Goal: Transaction & Acquisition: Purchase product/service

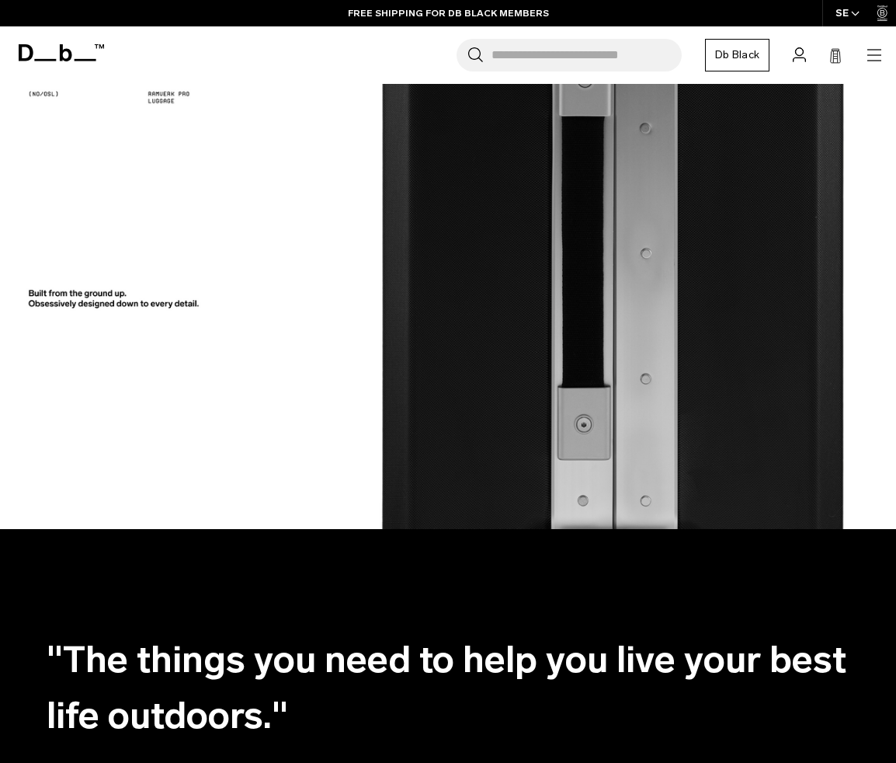
scroll to position [1618, 0]
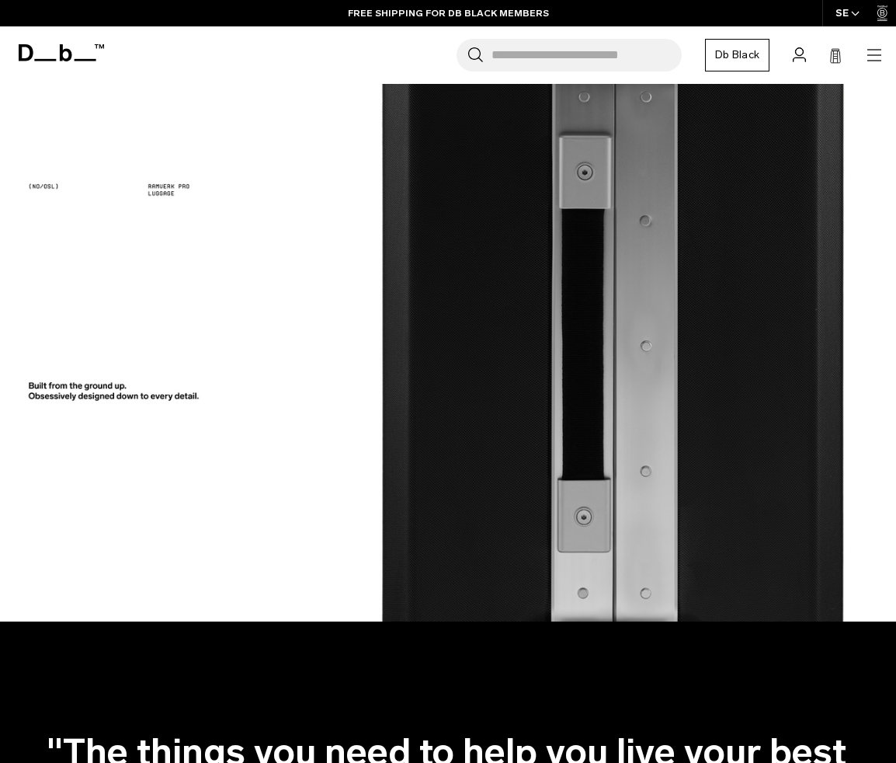
click at [475, 352] on img at bounding box center [448, 203] width 896 height 835
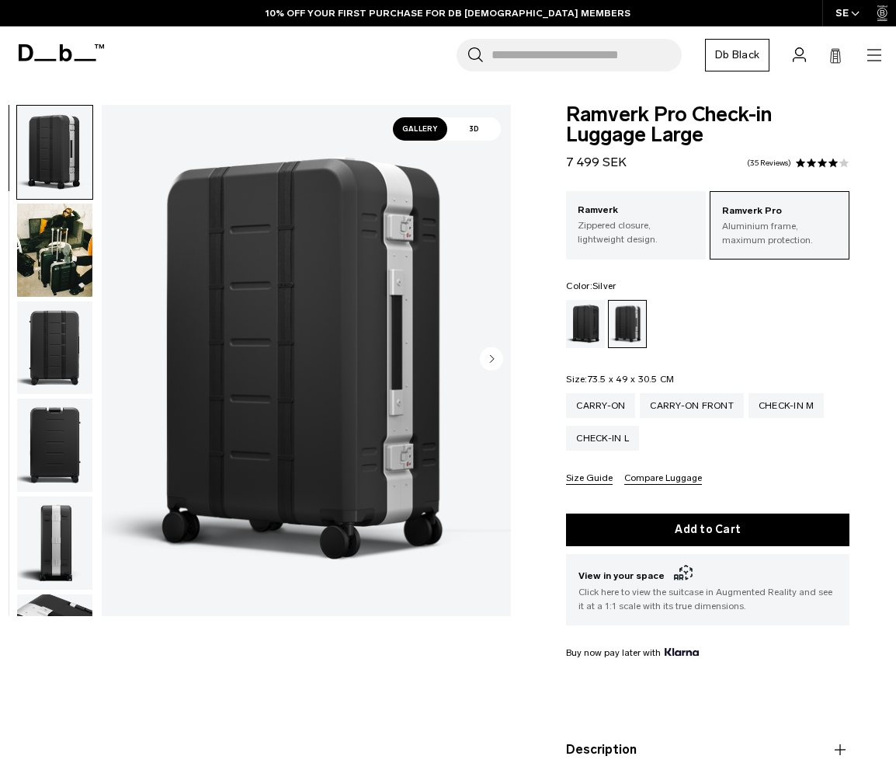
click at [64, 368] on img "button" at bounding box center [54, 347] width 75 height 93
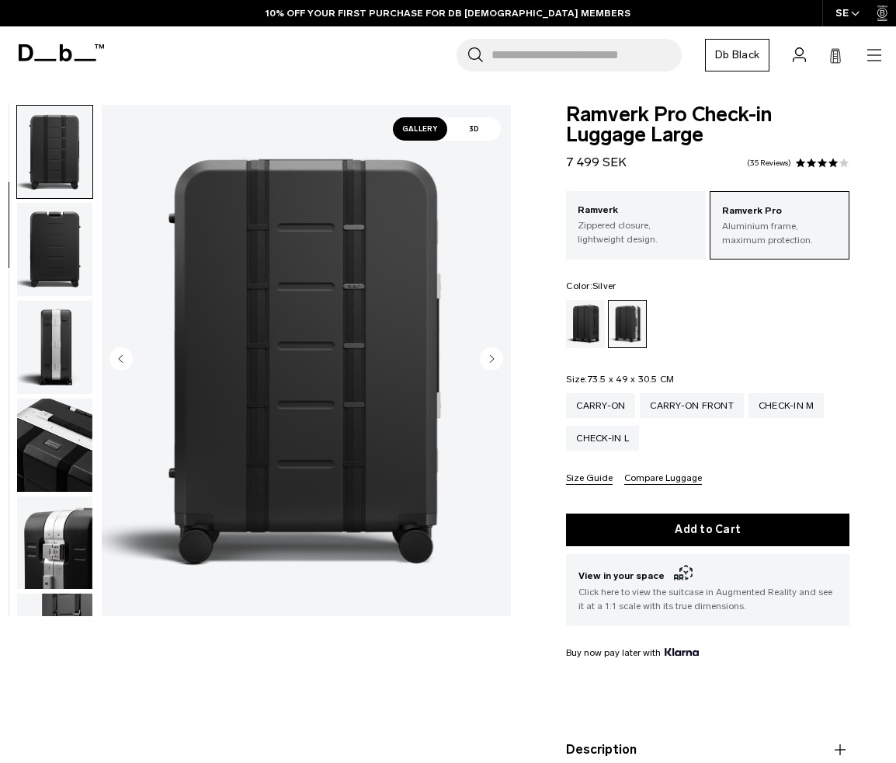
click at [67, 402] on img "button" at bounding box center [54, 444] width 75 height 93
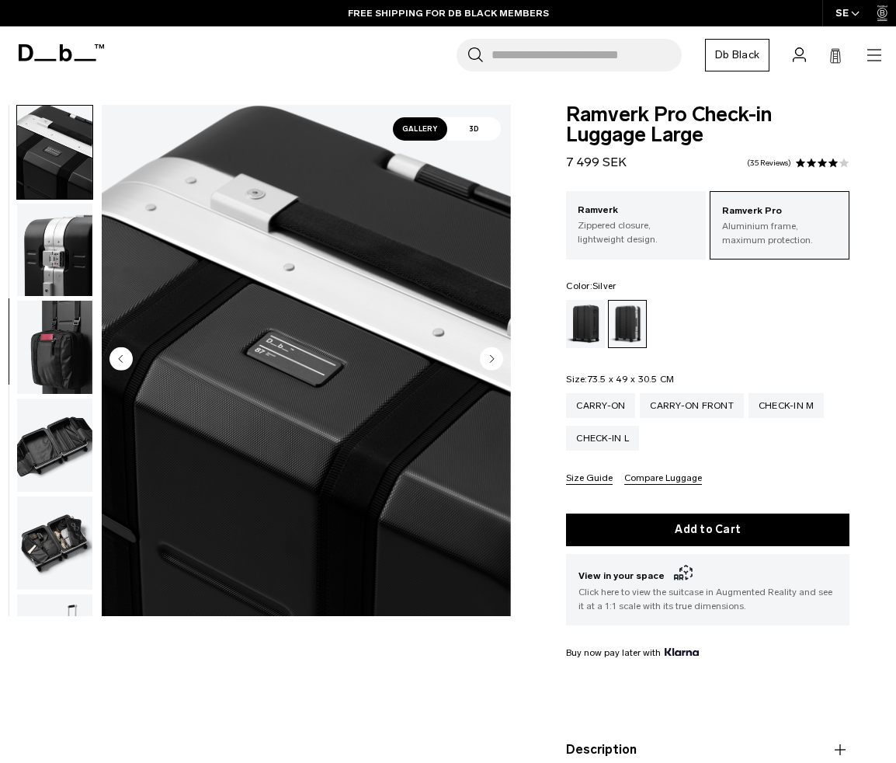
click at [53, 362] on img "button" at bounding box center [54, 347] width 75 height 93
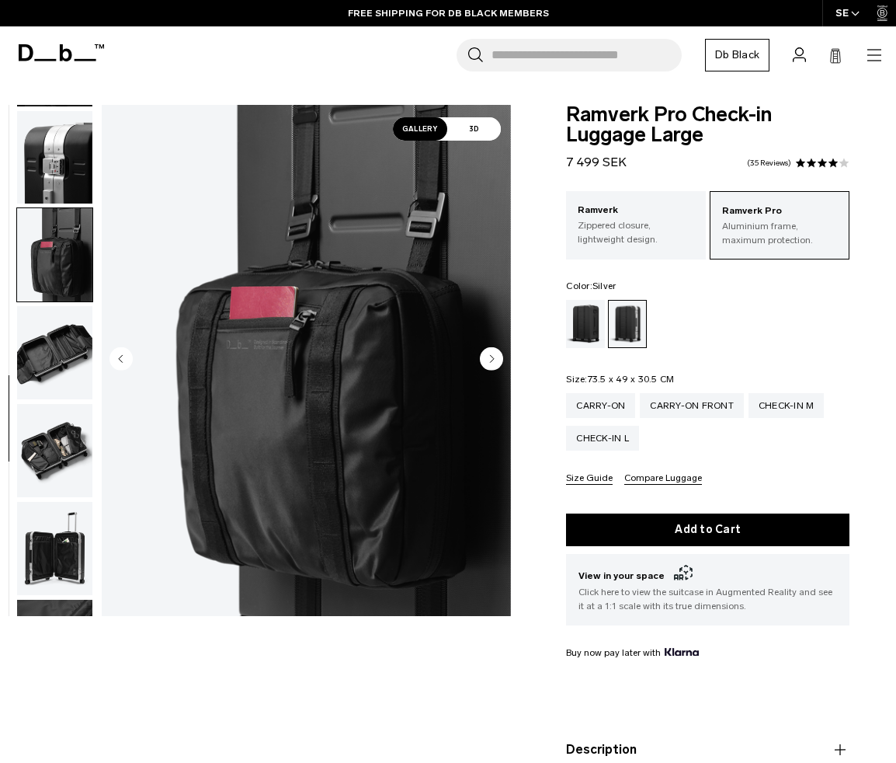
scroll to position [658, 0]
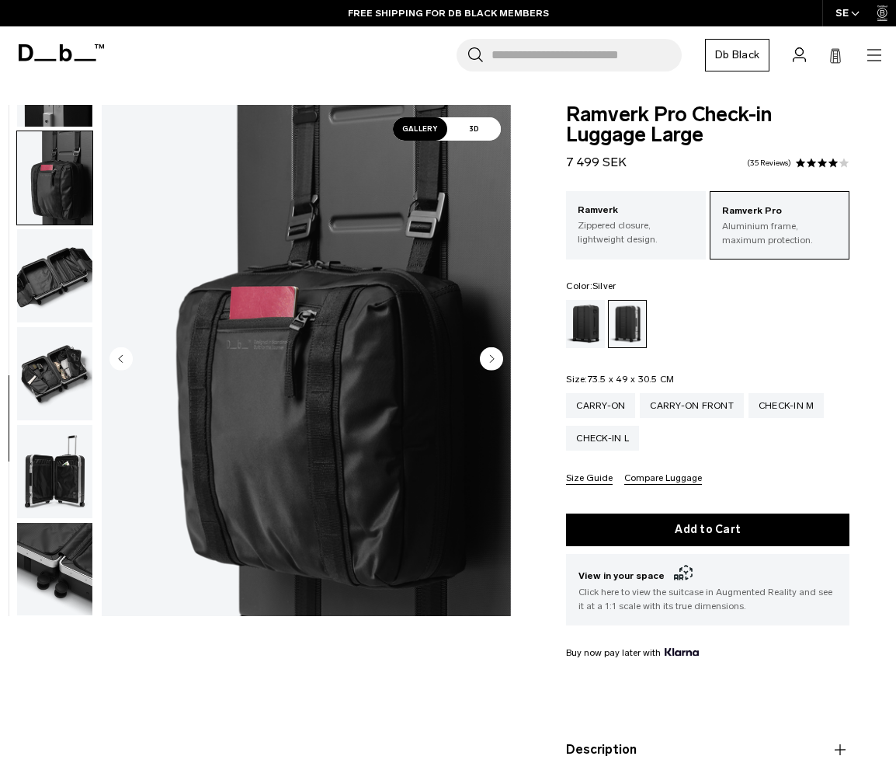
click at [51, 367] on img "button" at bounding box center [54, 373] width 75 height 93
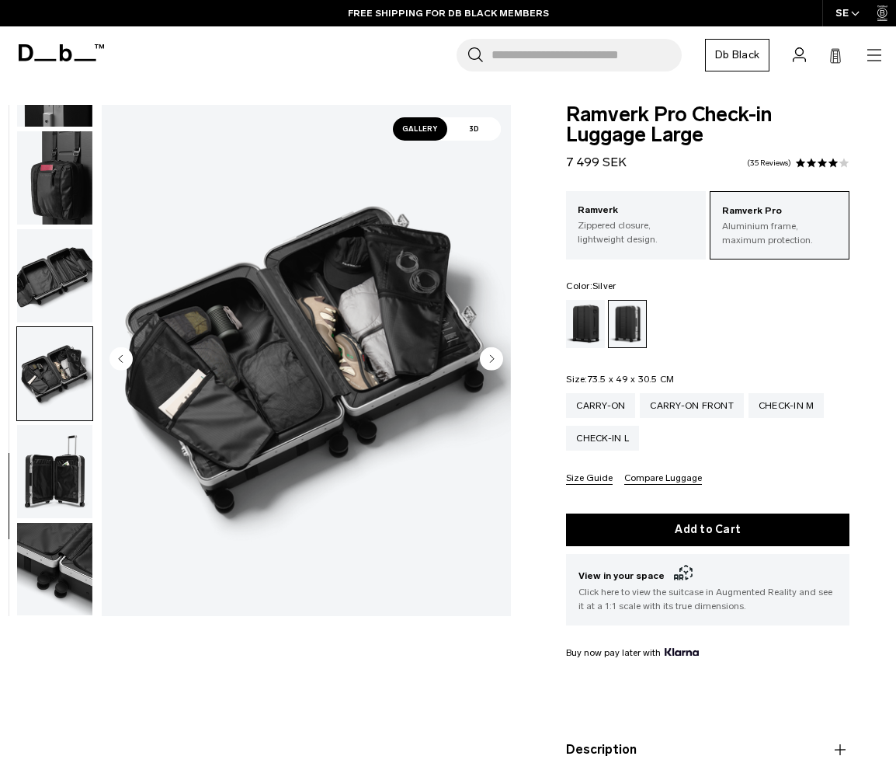
click at [57, 399] on img "button" at bounding box center [54, 373] width 75 height 93
click at [57, 445] on img "button" at bounding box center [54, 471] width 75 height 93
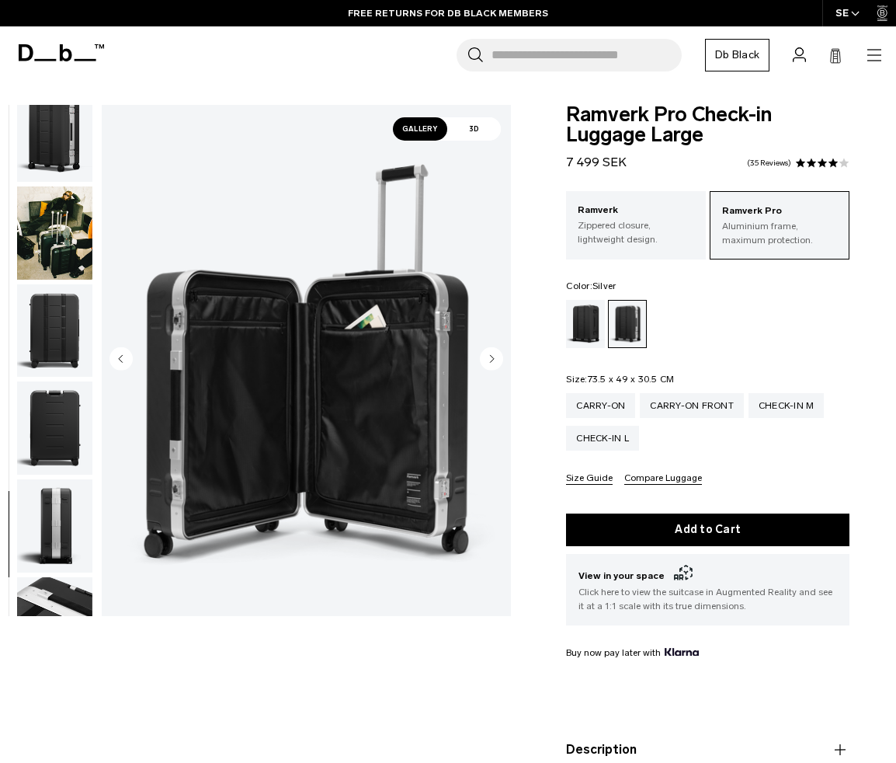
scroll to position [0, 0]
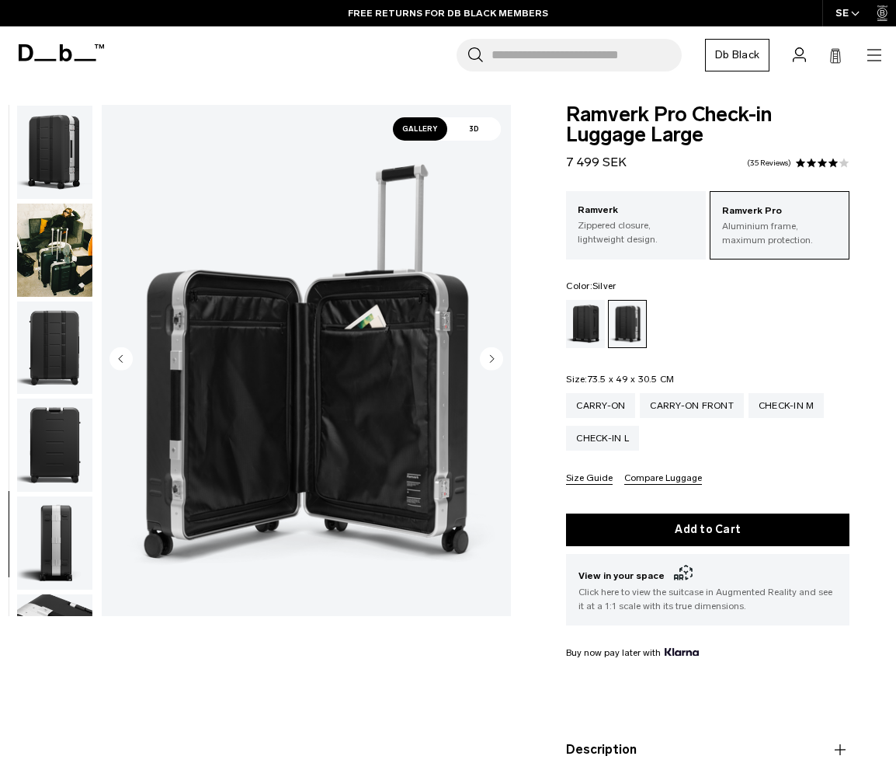
click at [64, 231] on img "button" at bounding box center [54, 250] width 75 height 93
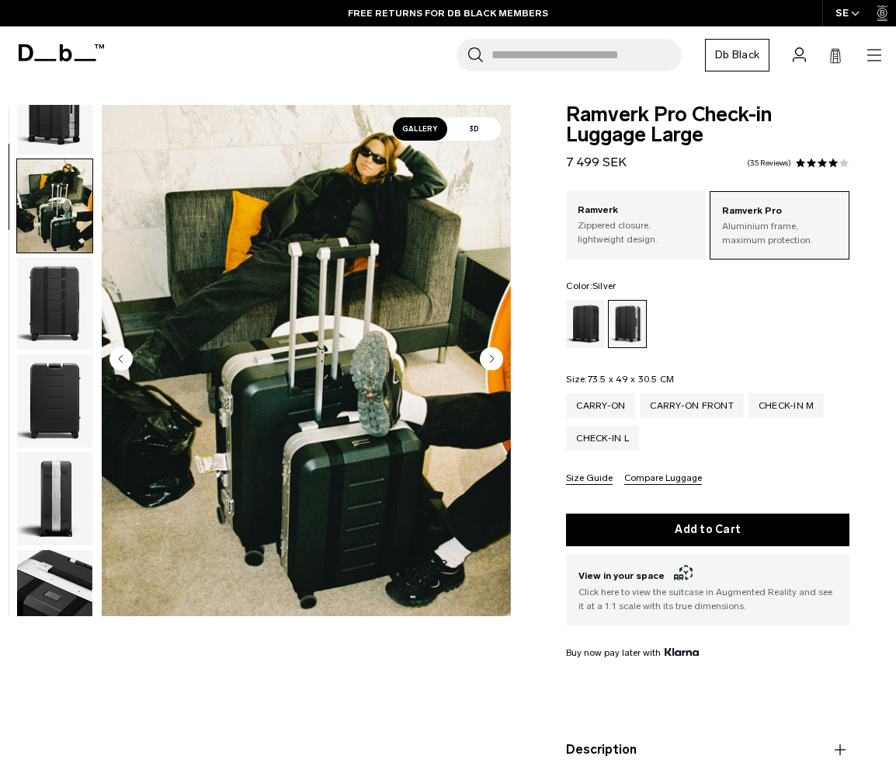
scroll to position [98, 0]
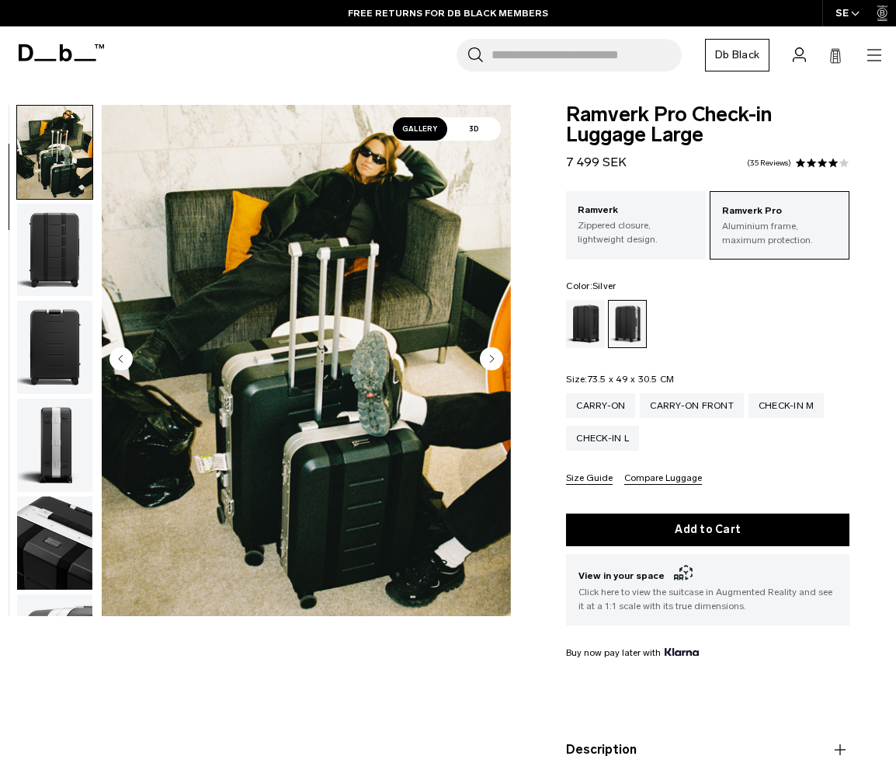
click at [75, 55] on icon at bounding box center [61, 52] width 85 height 17
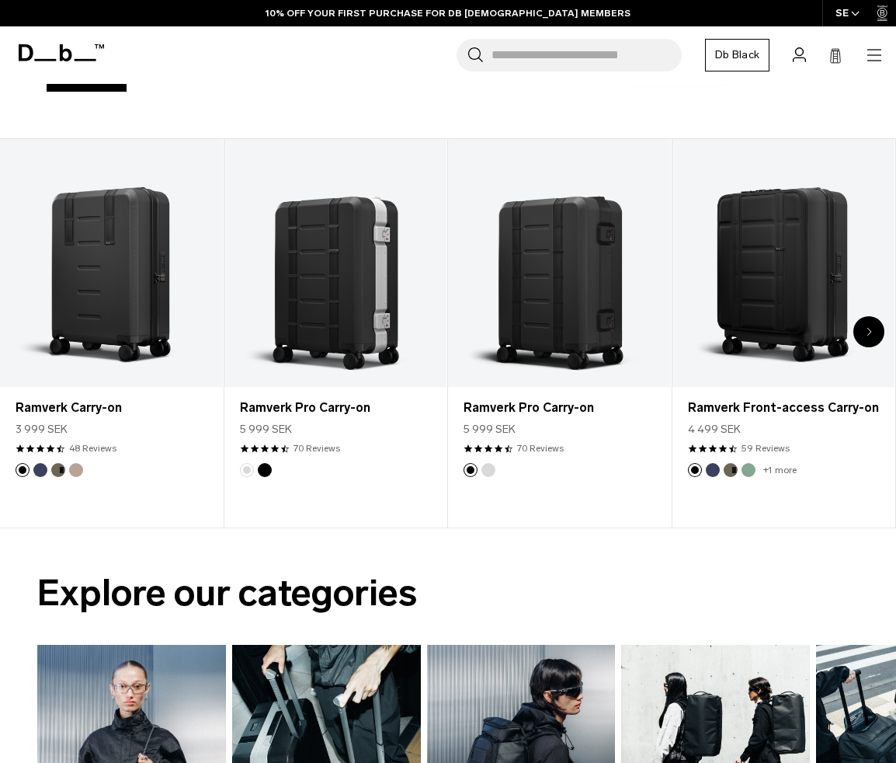
scroll to position [517, 0]
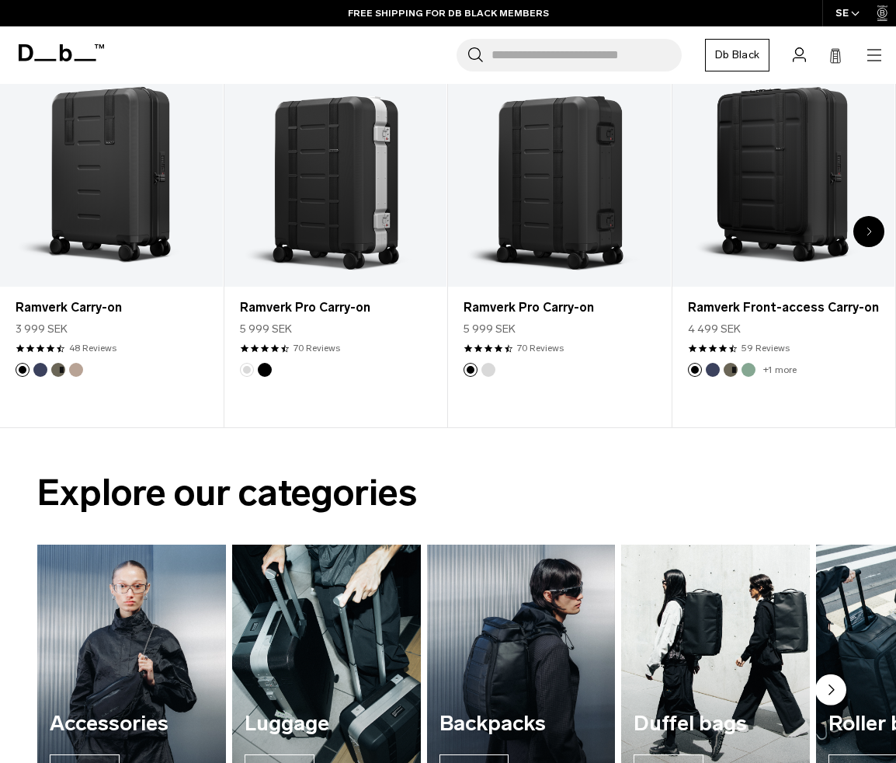
click at [700, 631] on img "4 / 7" at bounding box center [716, 672] width 194 height 263
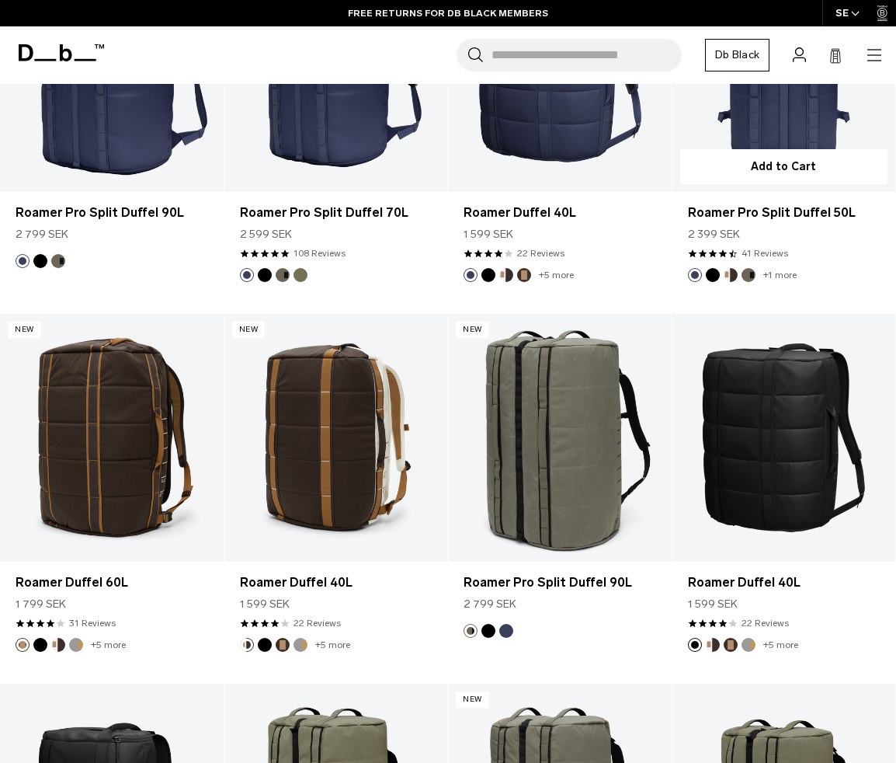
scroll to position [1157, 0]
